Goal: Task Accomplishment & Management: Complete application form

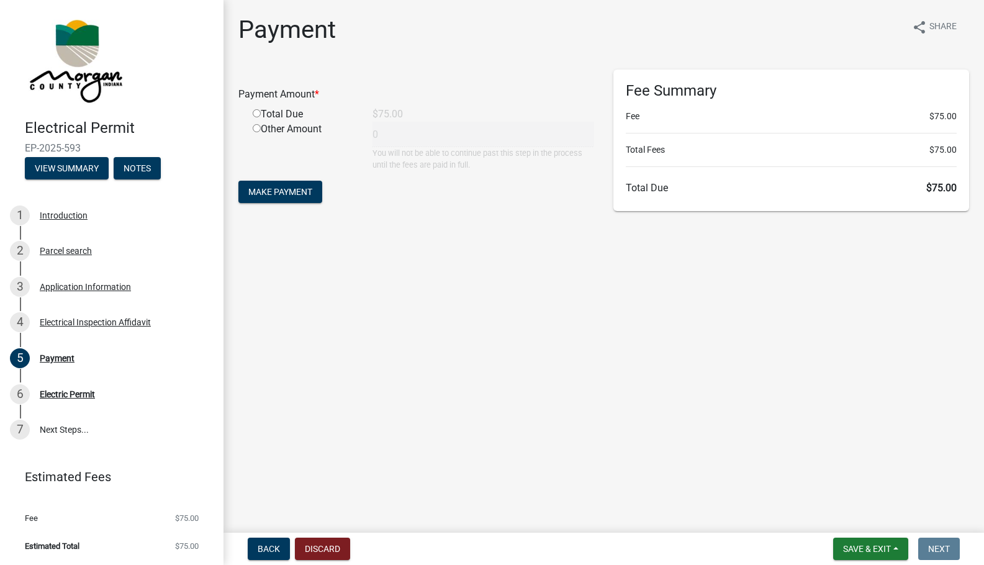
click at [255, 112] on input "radio" at bounding box center [257, 113] width 8 height 8
radio input "true"
type input "75"
click at [287, 192] on span "Make Payment" at bounding box center [280, 192] width 64 height 10
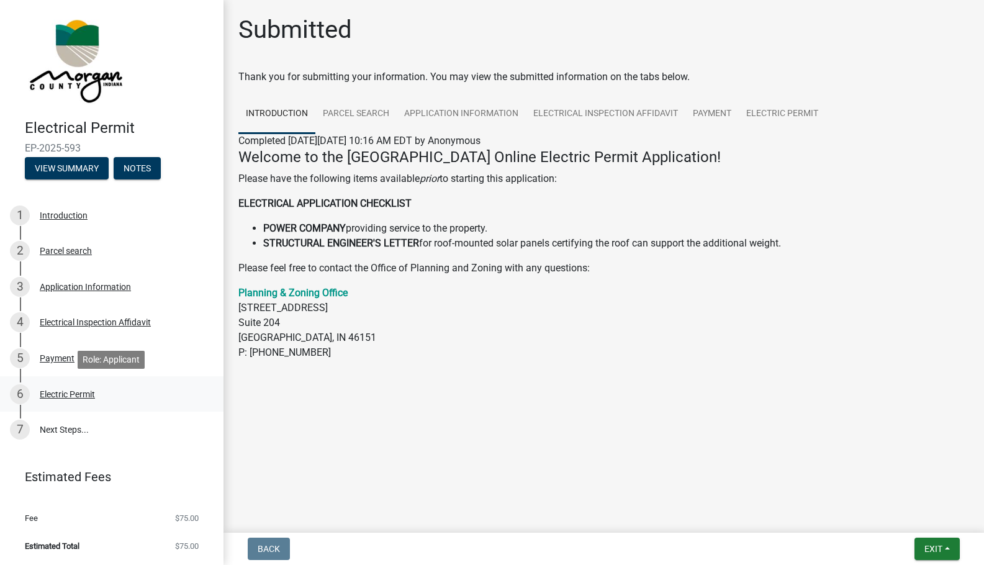
click at [70, 394] on div "Electric Permit" at bounding box center [67, 394] width 55 height 9
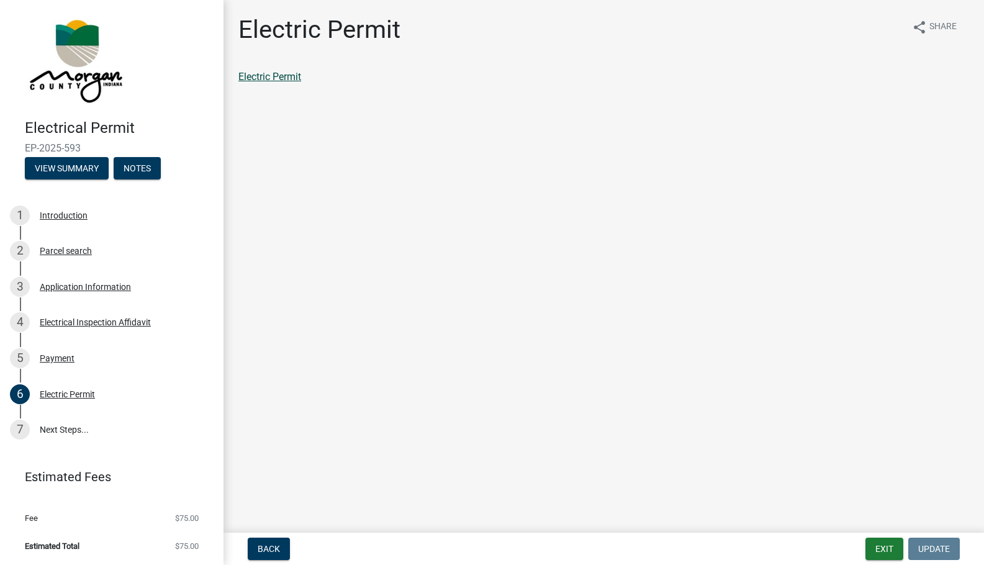
click at [292, 79] on link "Electric Permit" at bounding box center [269, 77] width 63 height 12
click at [60, 426] on link "7 Next Steps..." at bounding box center [112, 430] width 224 height 36
click at [871, 542] on button "Exit" at bounding box center [885, 549] width 38 height 22
